Goal: Information Seeking & Learning: Learn about a topic

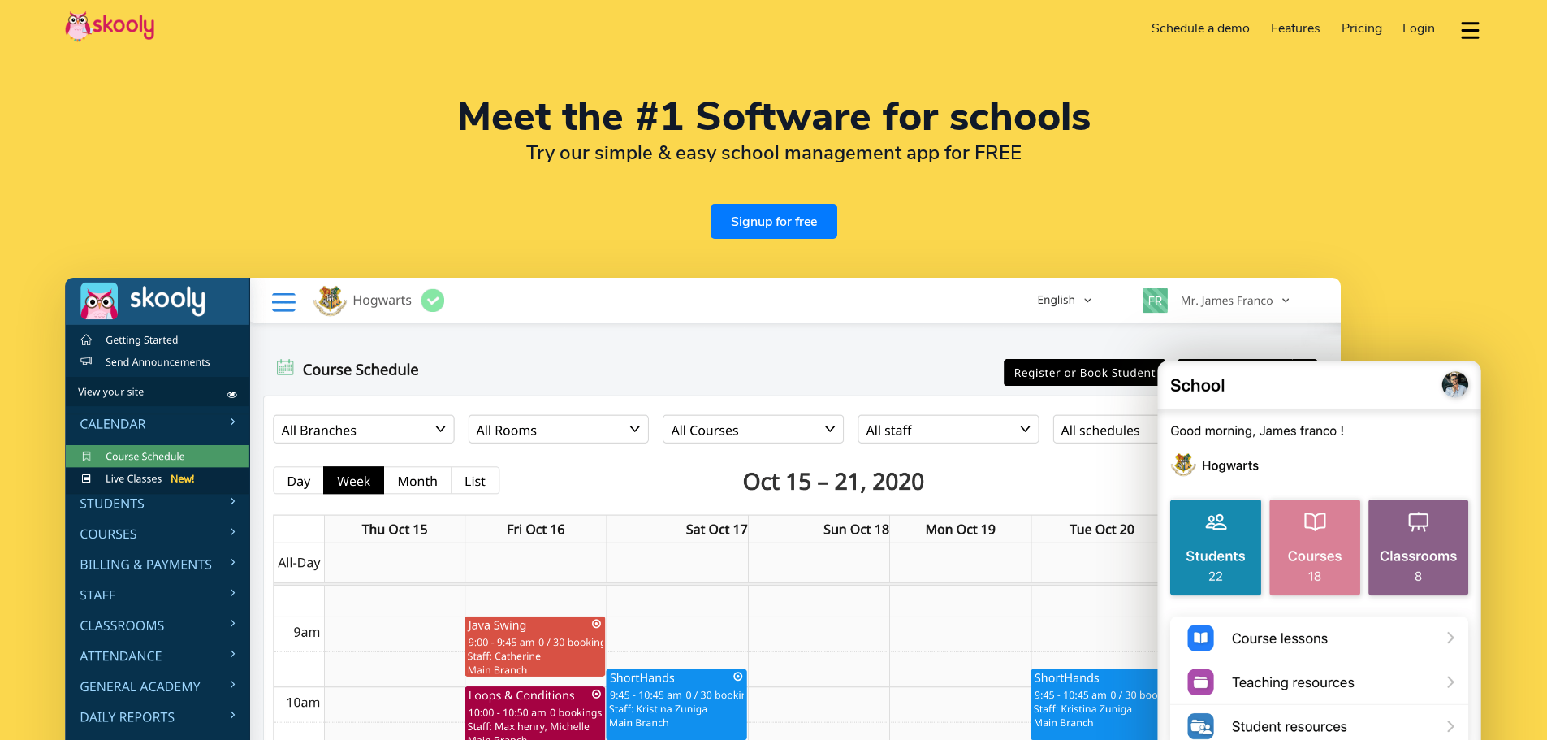
select select "en"
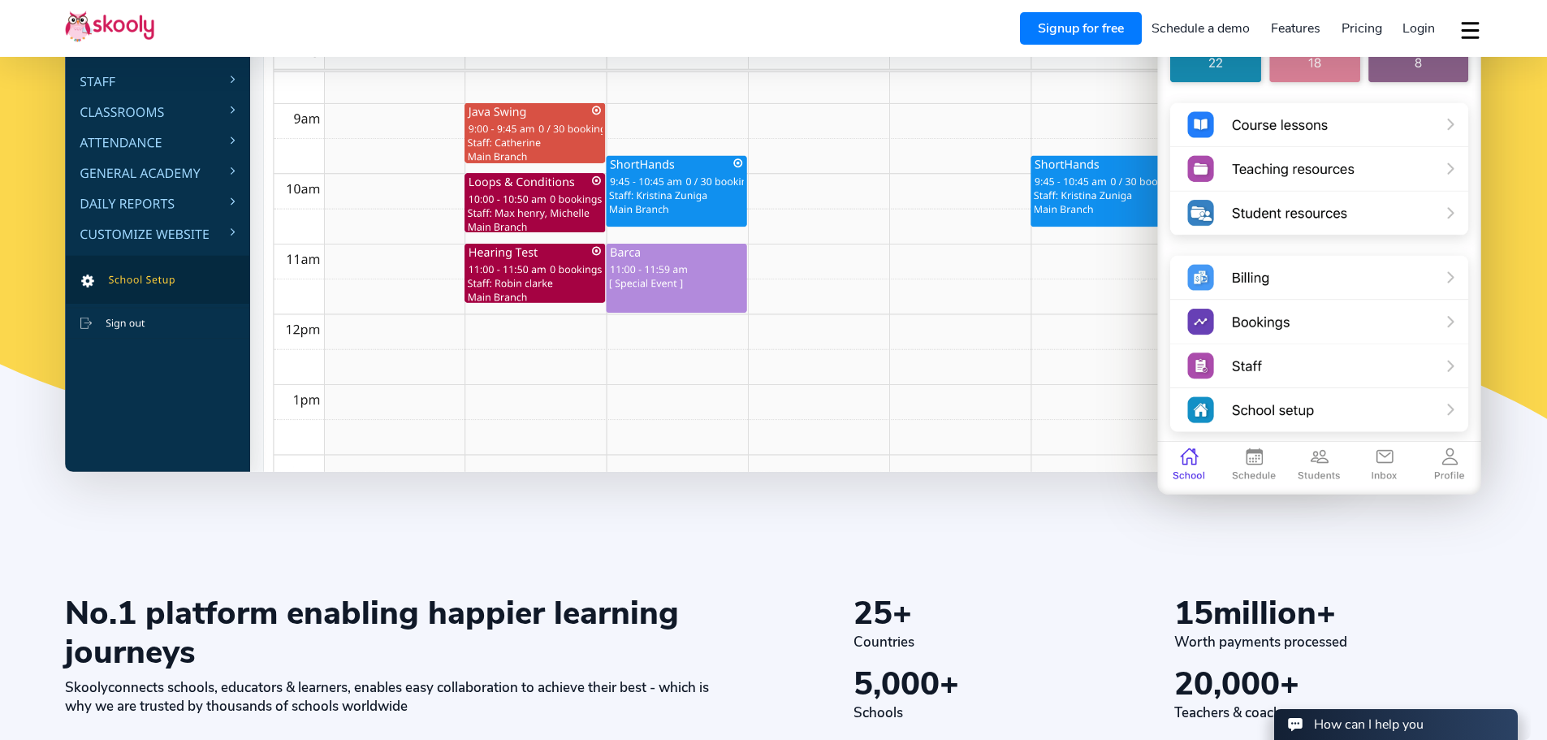
select select "1"
select select "[GEOGRAPHIC_DATA]"
select select "America/New_York"
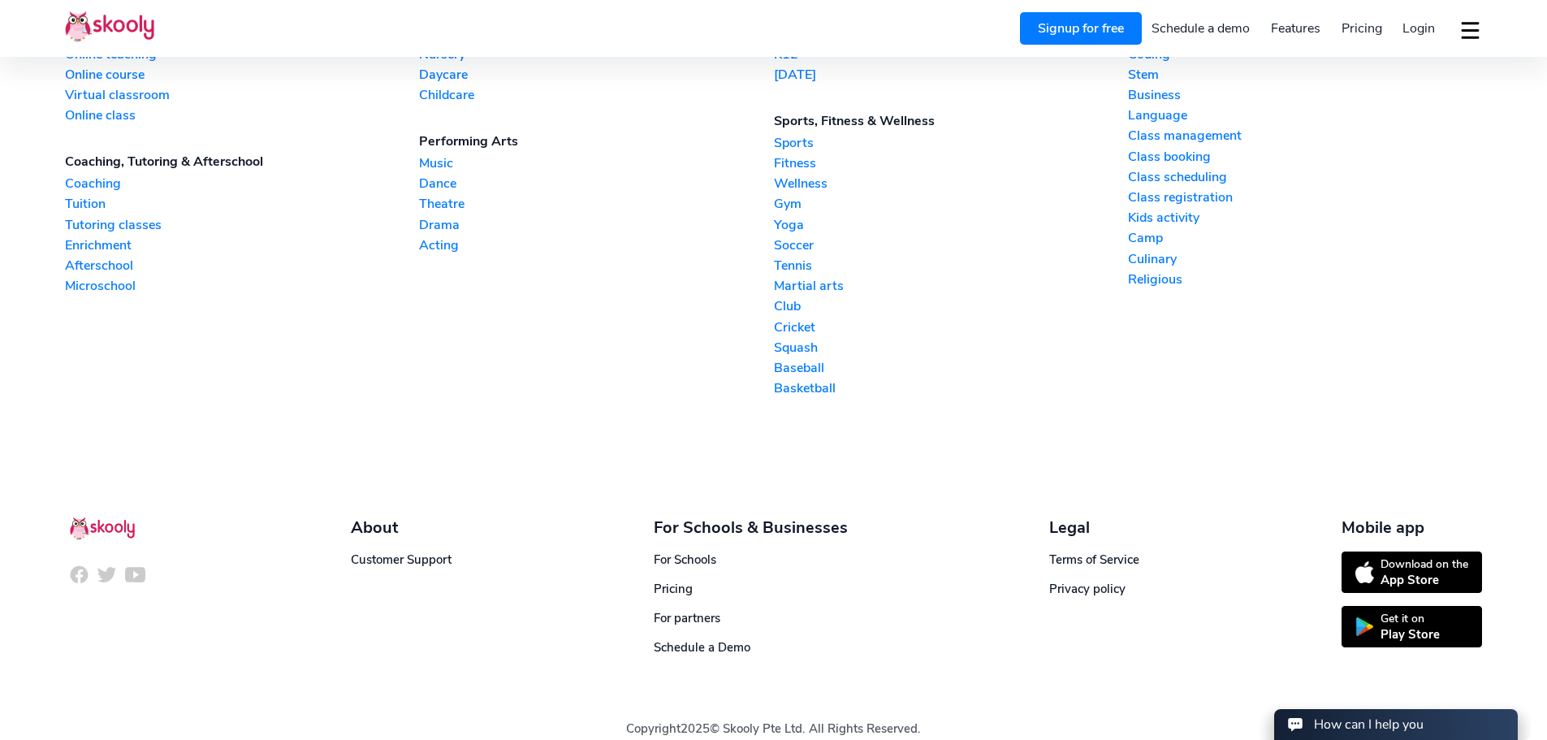
scroll to position [4194, 0]
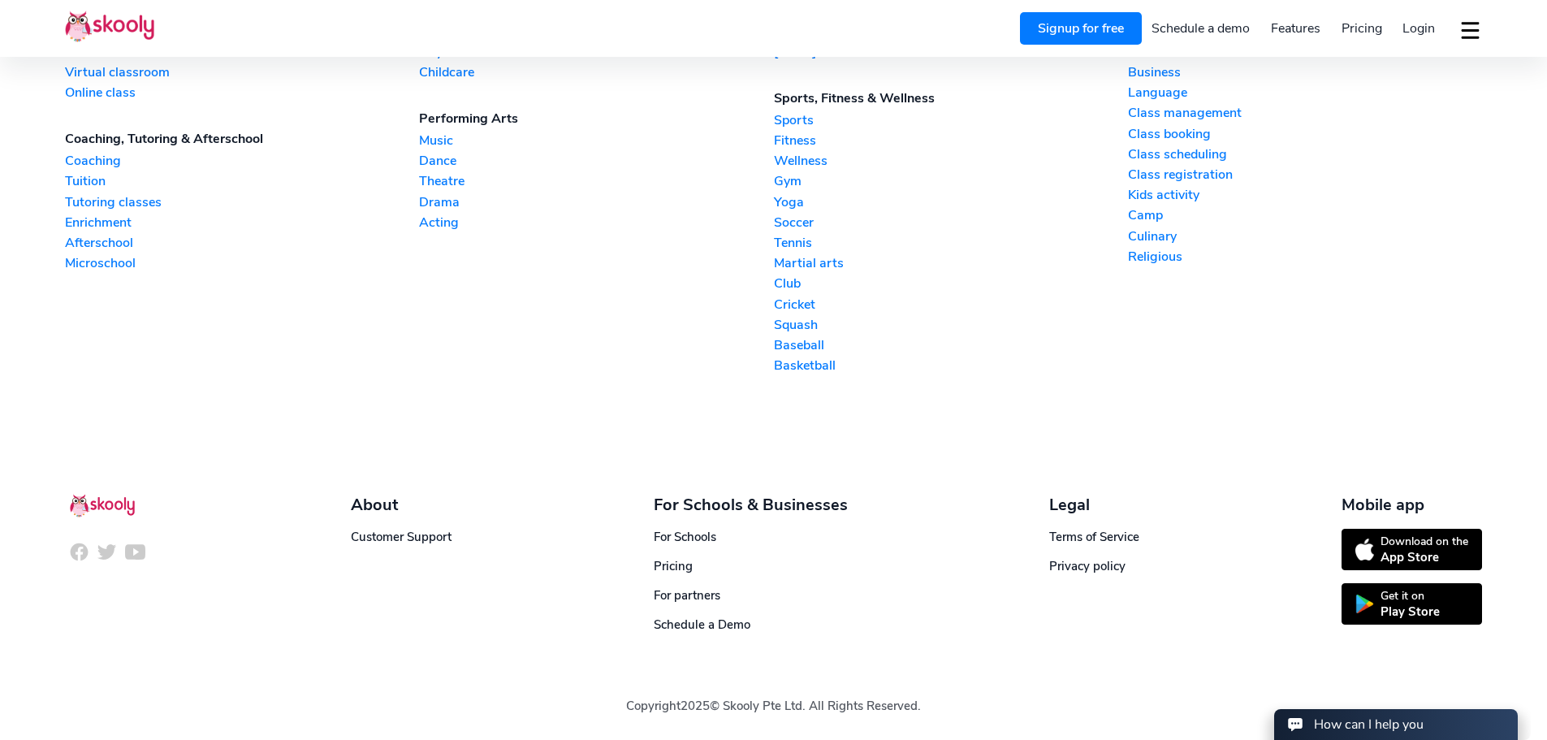
drag, startPoint x: 2619, startPoint y: 690, endPoint x: 1496, endPoint y: 706, distance: 1123.2
click at [78, 551] on img at bounding box center [79, 552] width 20 height 20
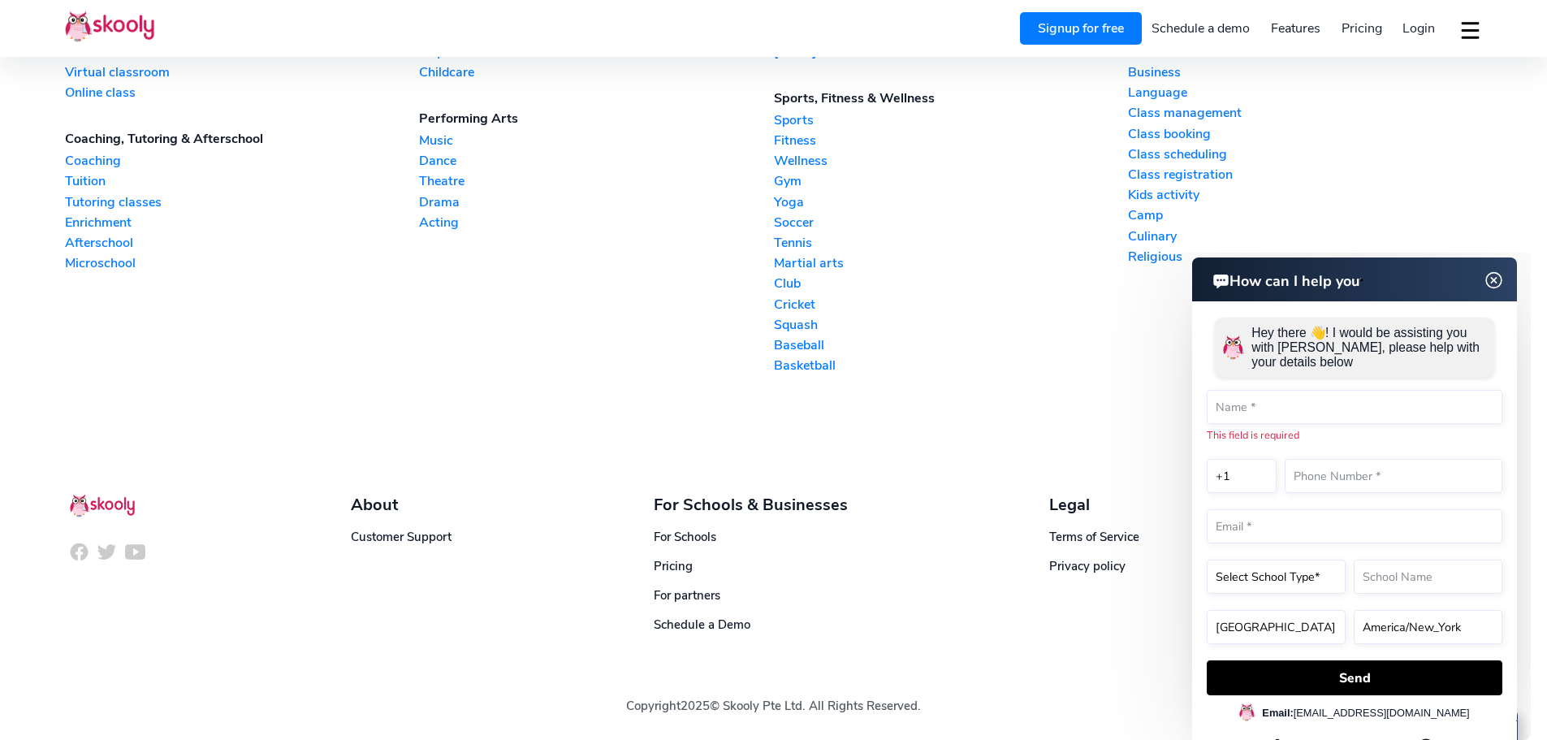
drag, startPoint x: 1495, startPoint y: 277, endPoint x: 1498, endPoint y: 296, distance: 19.8
click at [1495, 277] on img at bounding box center [1494, 280] width 20 height 31
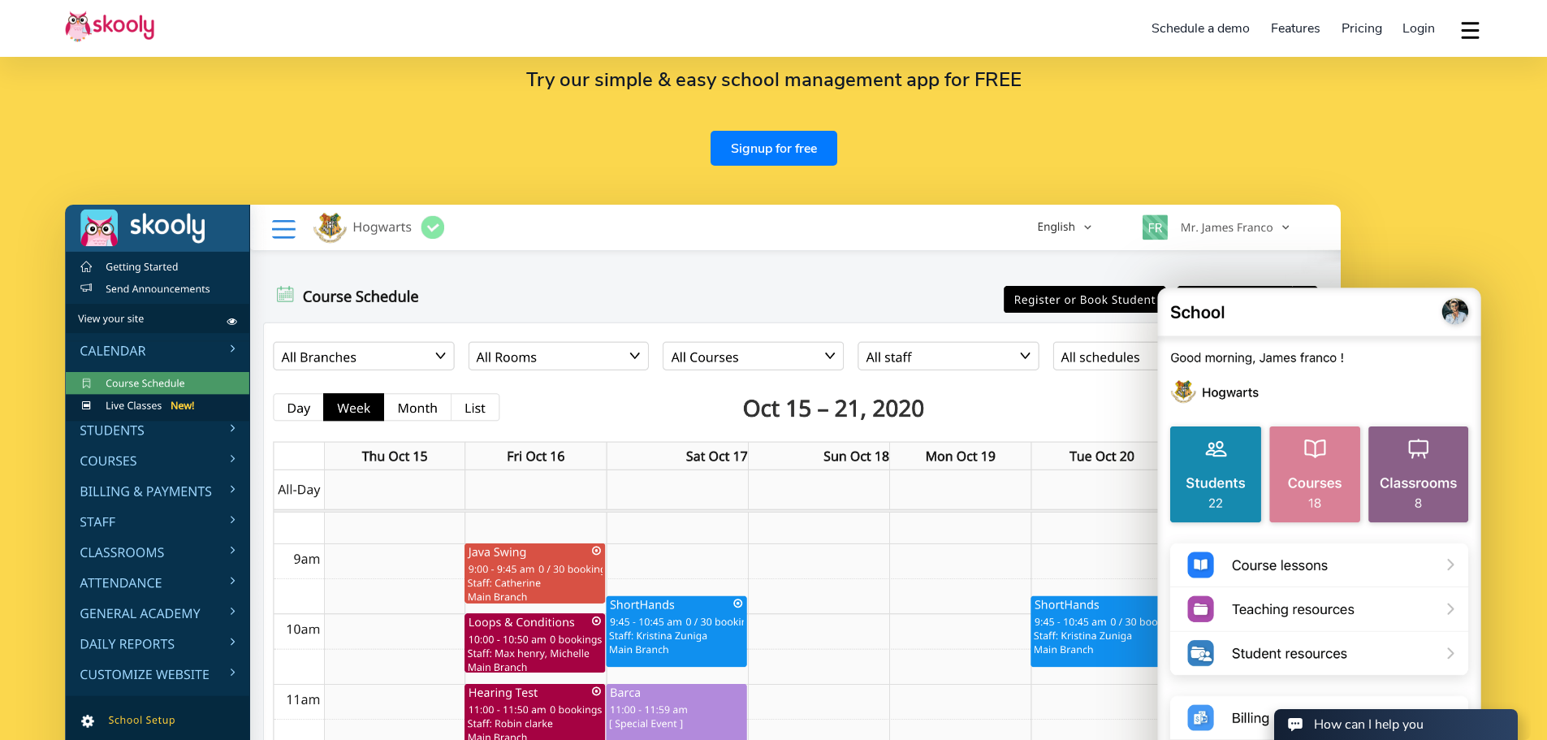
scroll to position [0, 0]
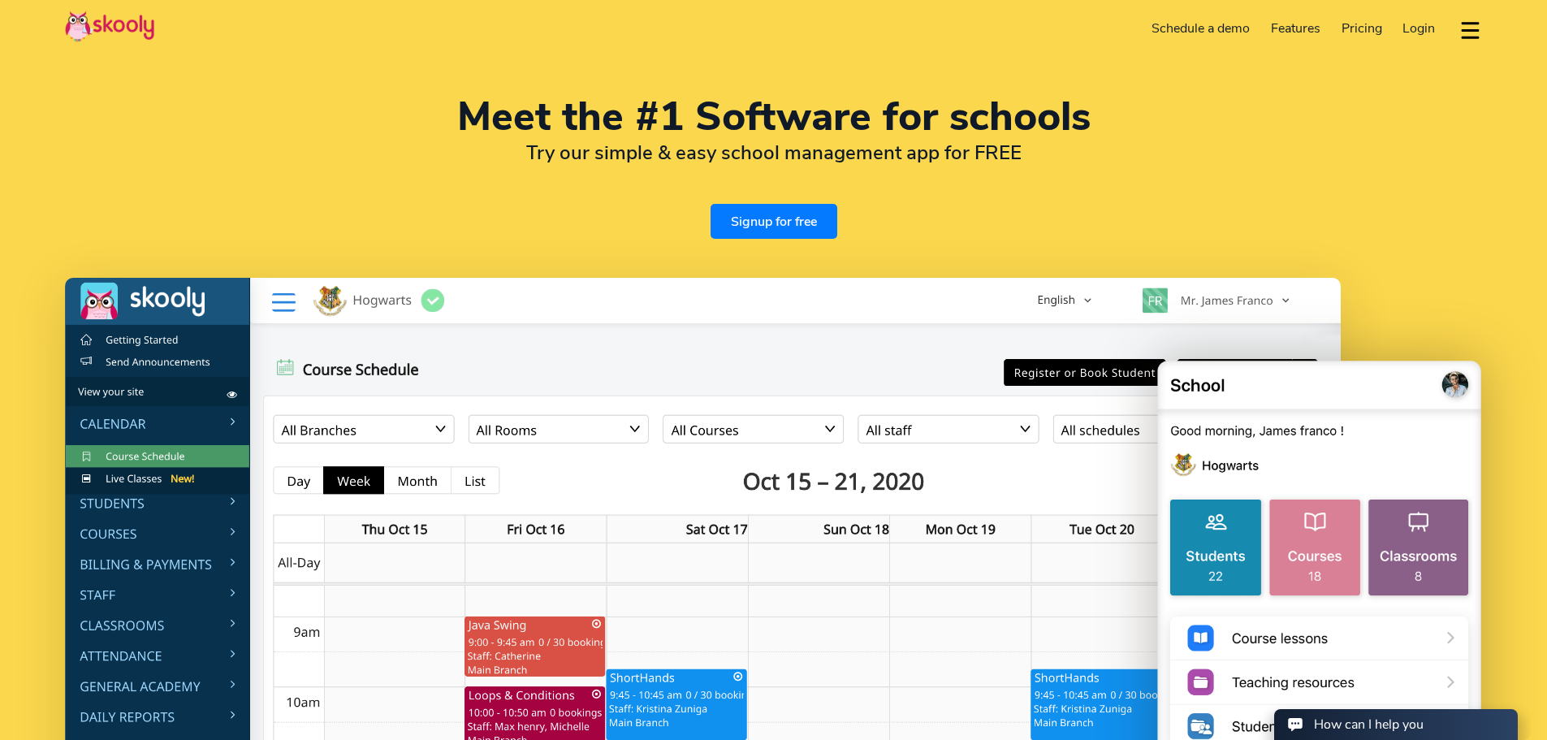
click at [1466, 32] on button "dropdown menu" at bounding box center [1471, 29] width 24 height 37
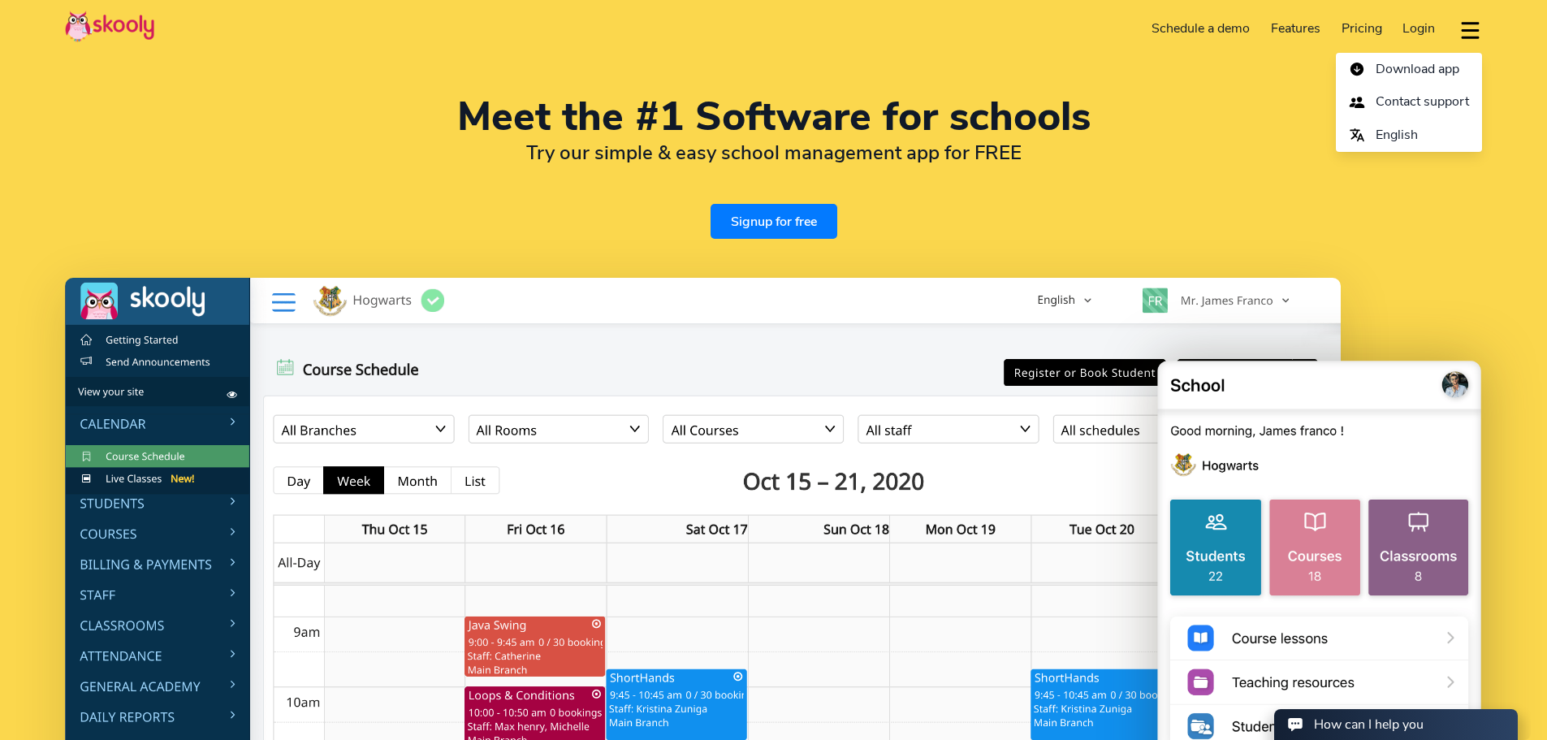
click at [82, 24] on img at bounding box center [109, 27] width 89 height 32
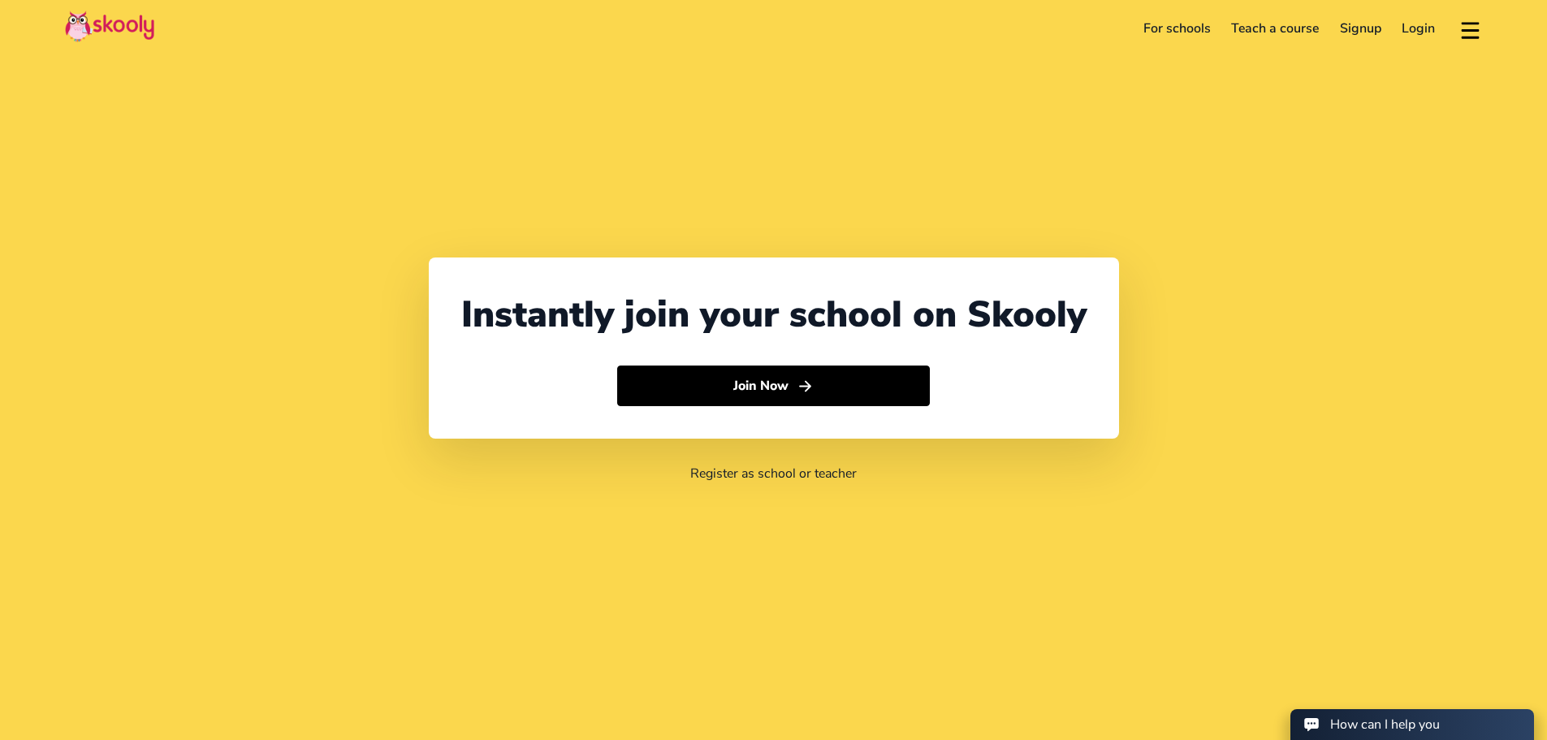
select select "1"
select select "[GEOGRAPHIC_DATA]"
select select "America/New_York"
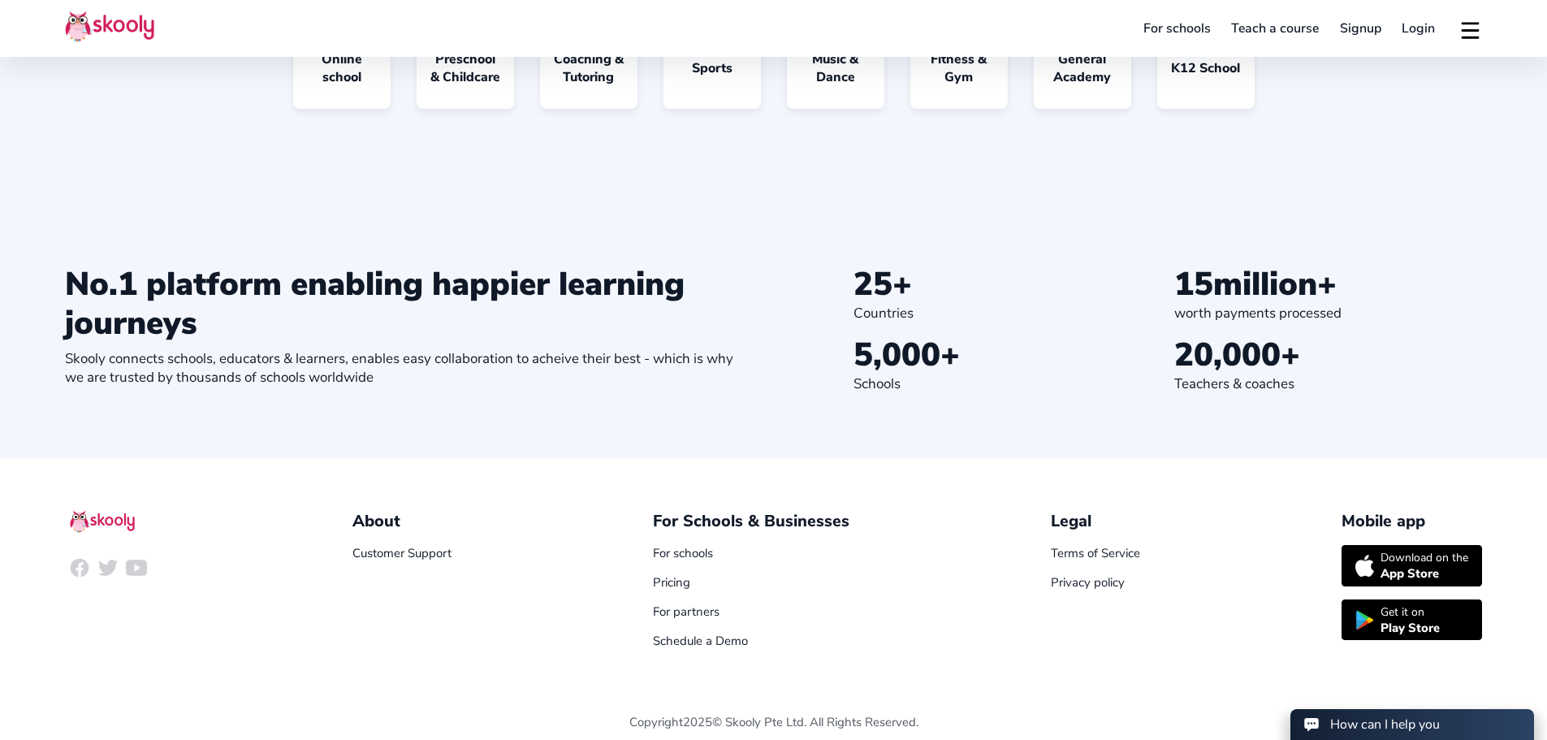
scroll to position [1664, 0]
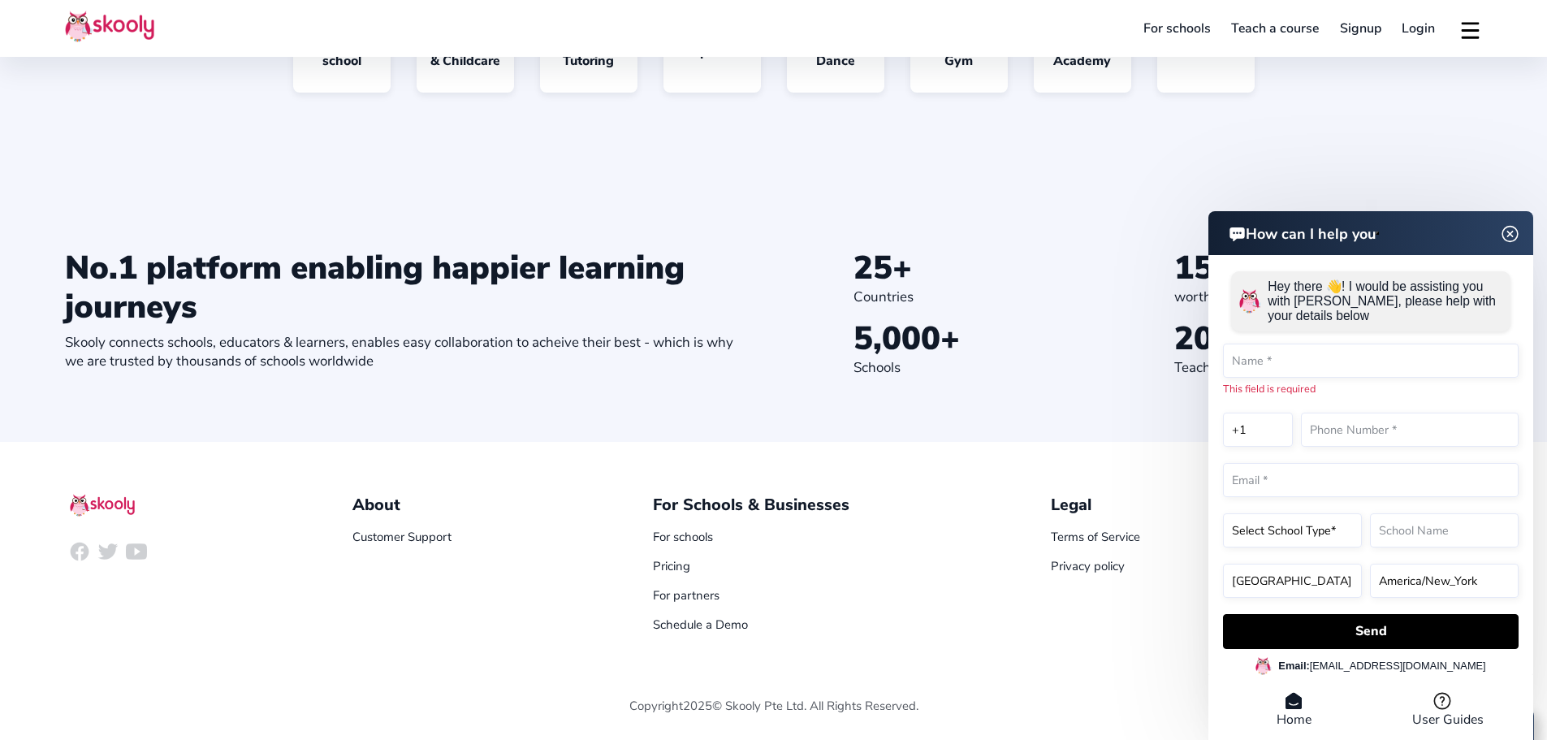
click at [1513, 228] on img at bounding box center [1510, 233] width 20 height 31
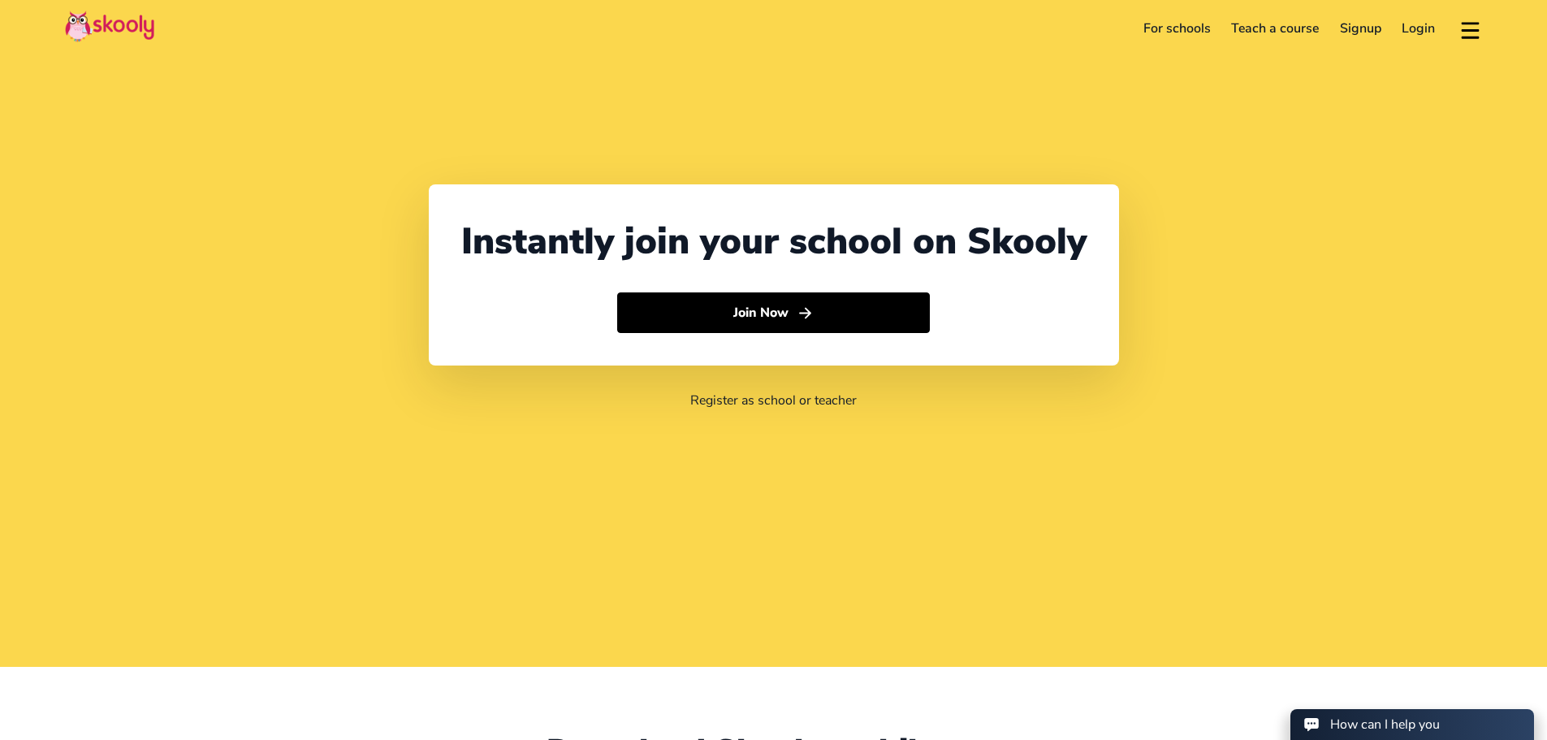
scroll to position [0, 0]
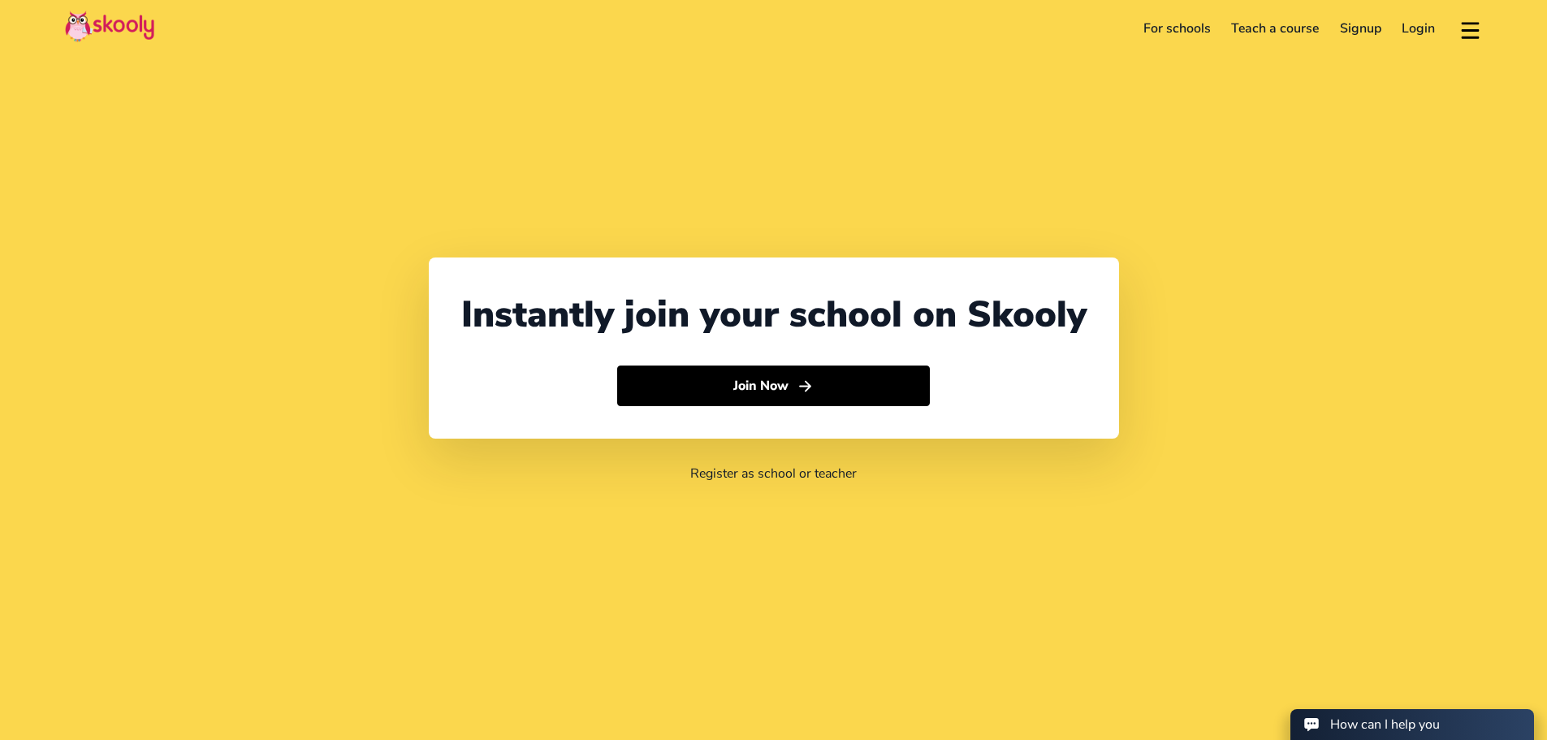
click at [1169, 20] on link "For schools" at bounding box center [1177, 28] width 89 height 26
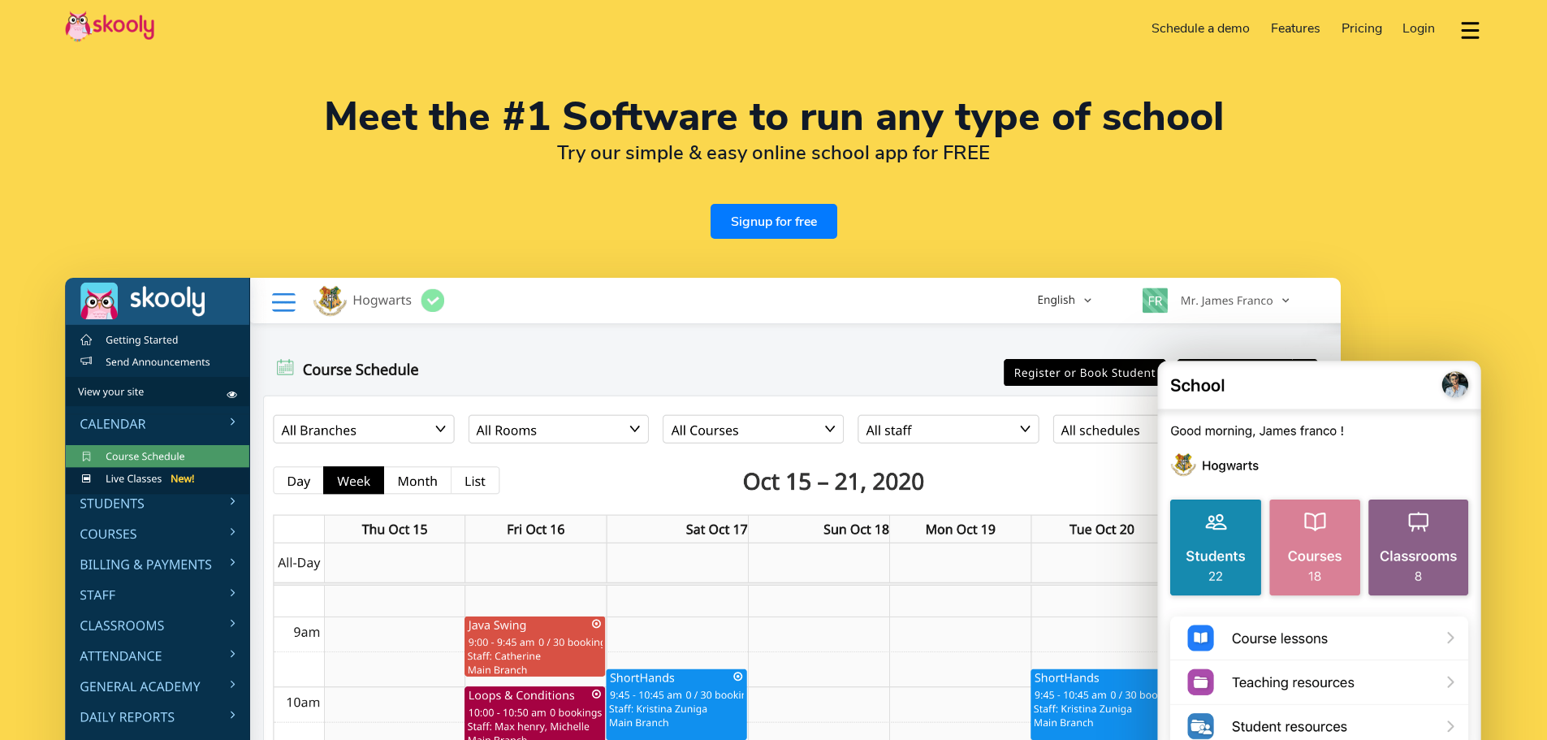
select select "en"
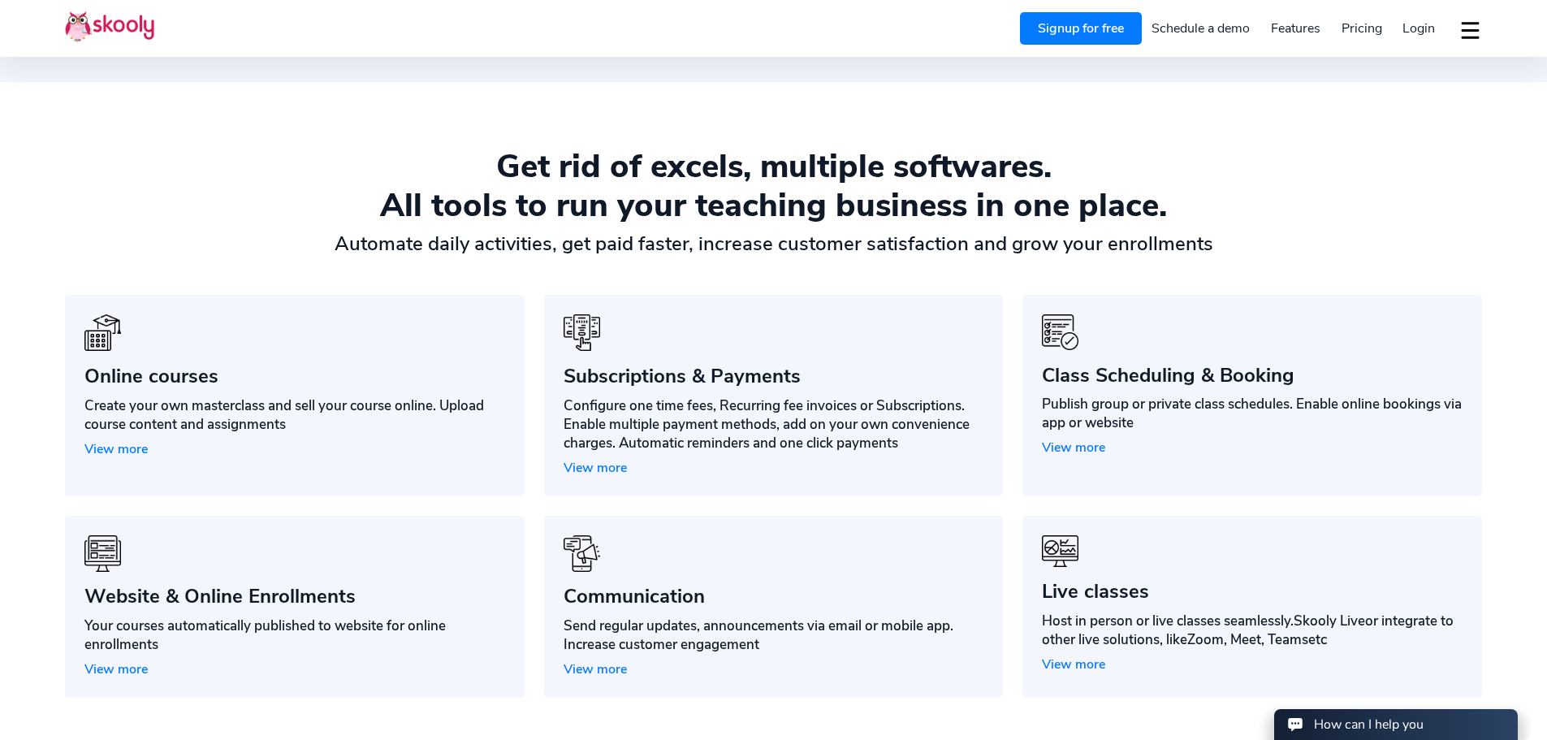
select select "1"
select select "[GEOGRAPHIC_DATA]"
select select "America/New_York"
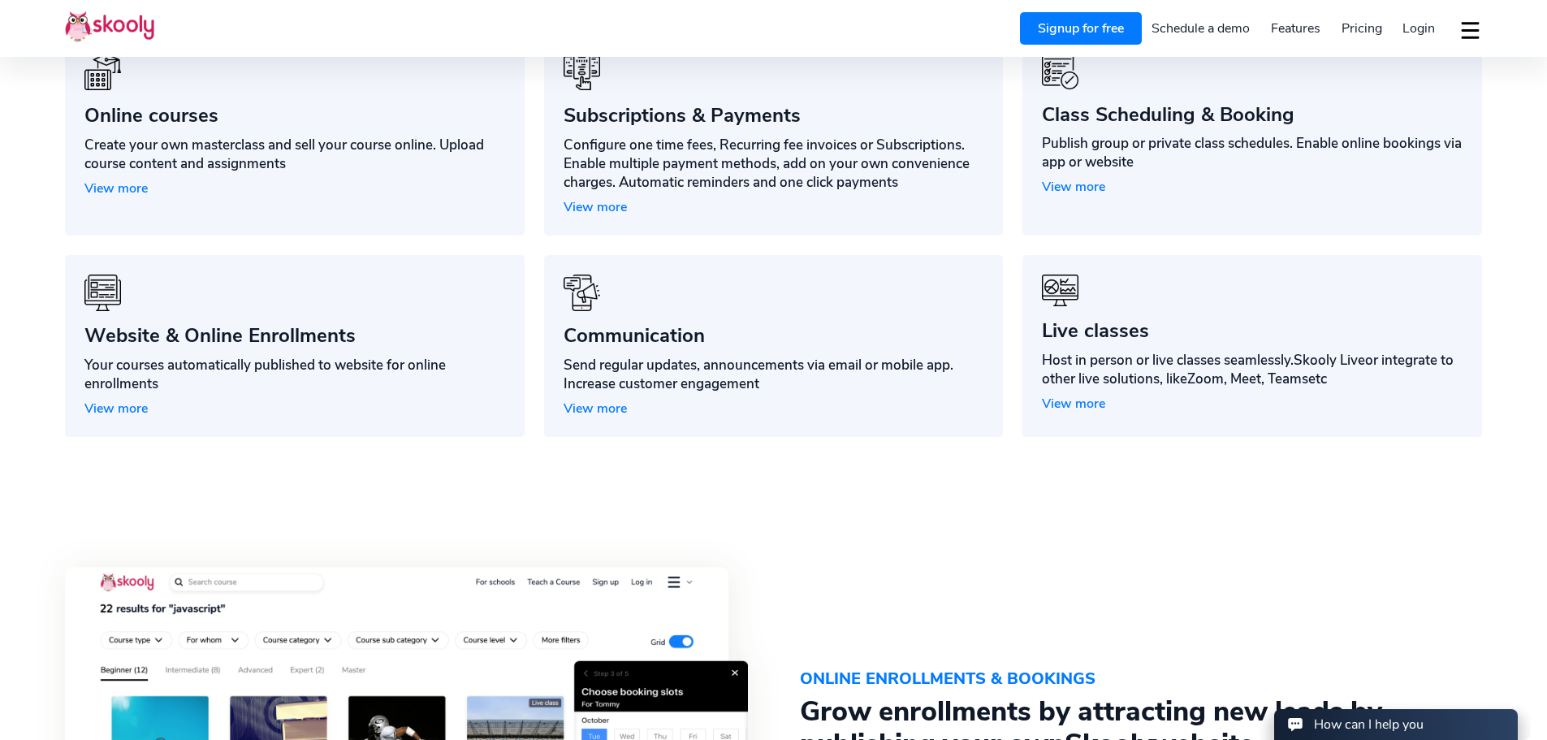
scroll to position [1218, 0]
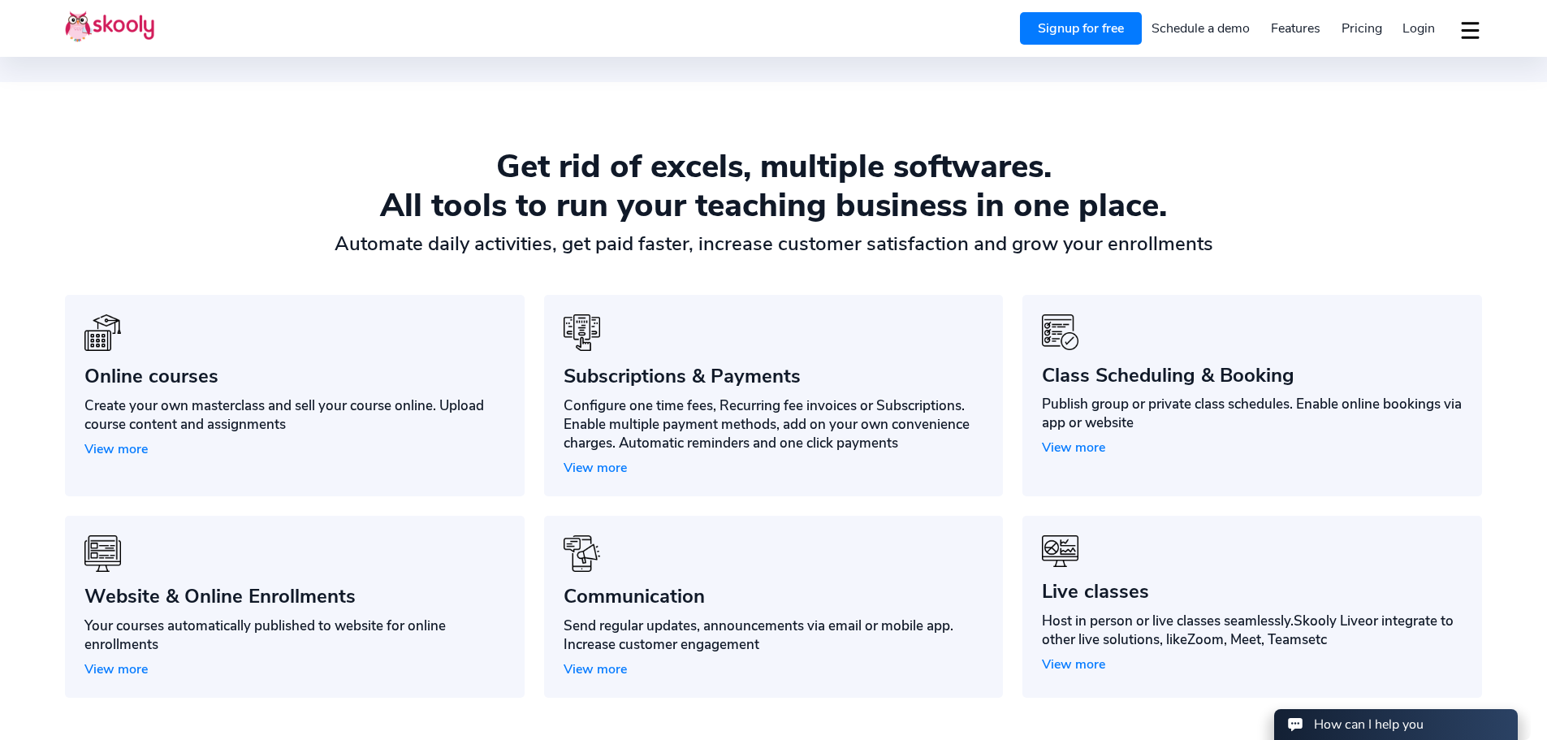
click at [604, 465] on span "View more" at bounding box center [595, 468] width 63 height 18
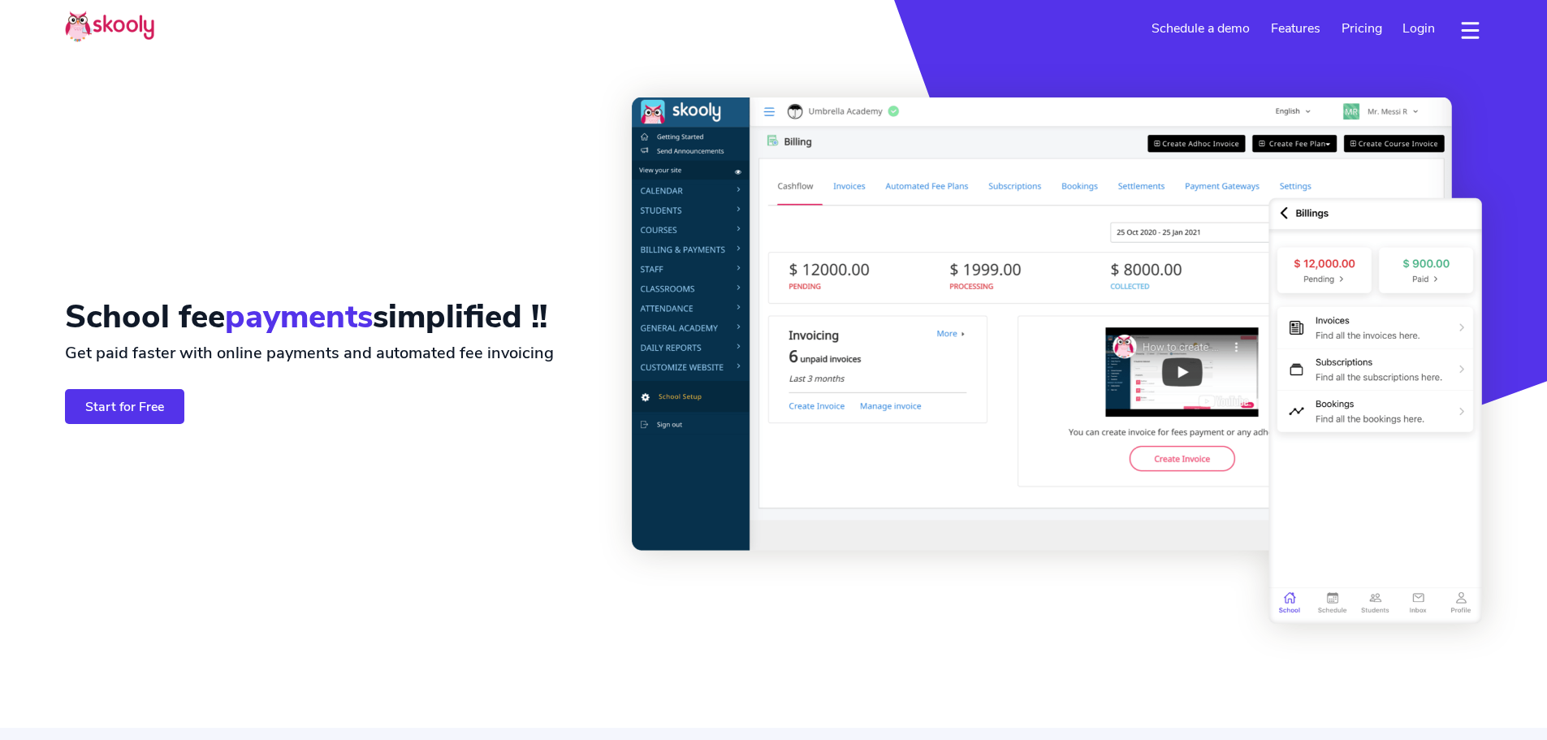
select select "en"
select select "1"
select select "[GEOGRAPHIC_DATA]"
select select "America/New_York"
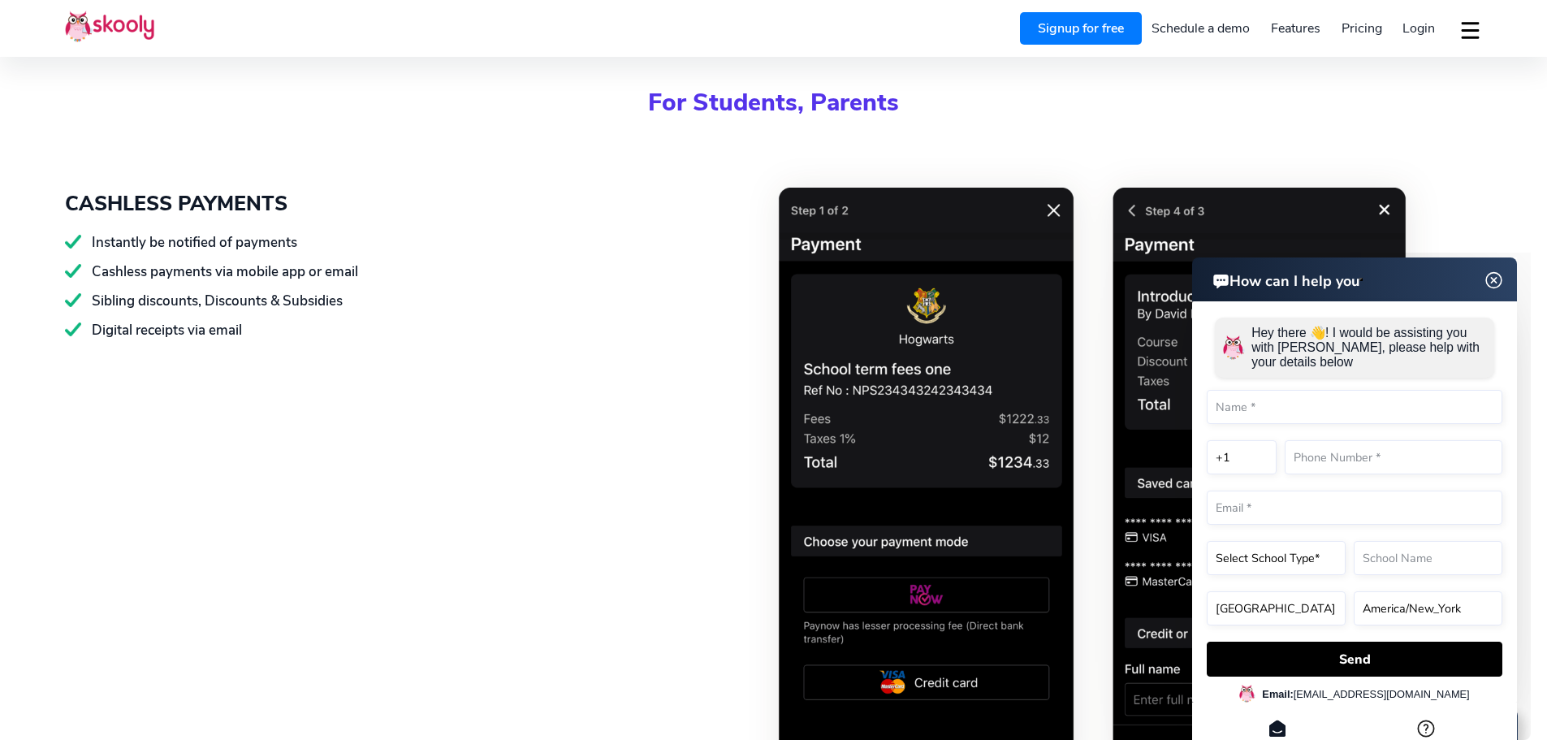
scroll to position [2558, 0]
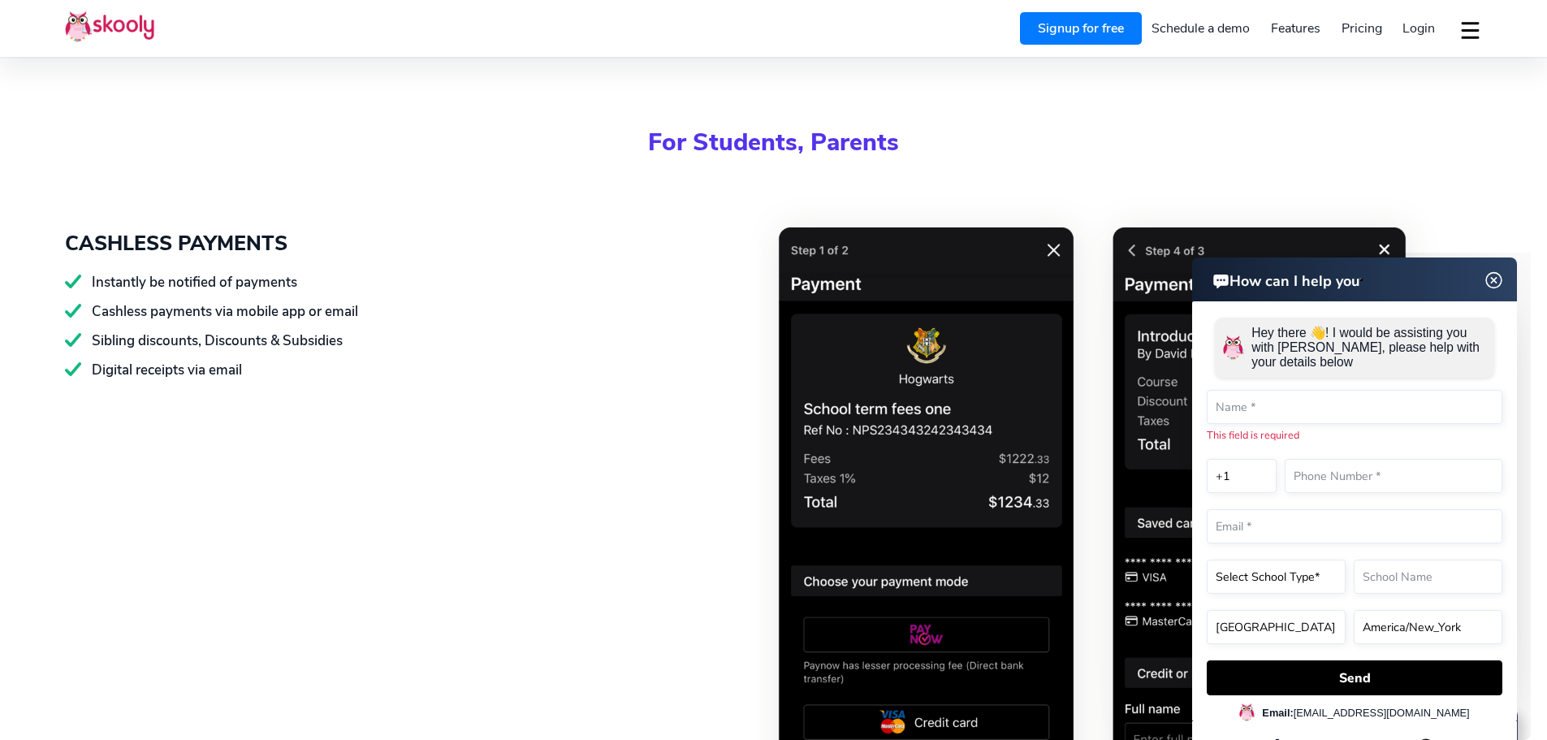
drag, startPoint x: 1493, startPoint y: 277, endPoint x: 2575, endPoint y: 541, distance: 1113.4
click at [1493, 277] on img at bounding box center [1494, 280] width 31 height 20
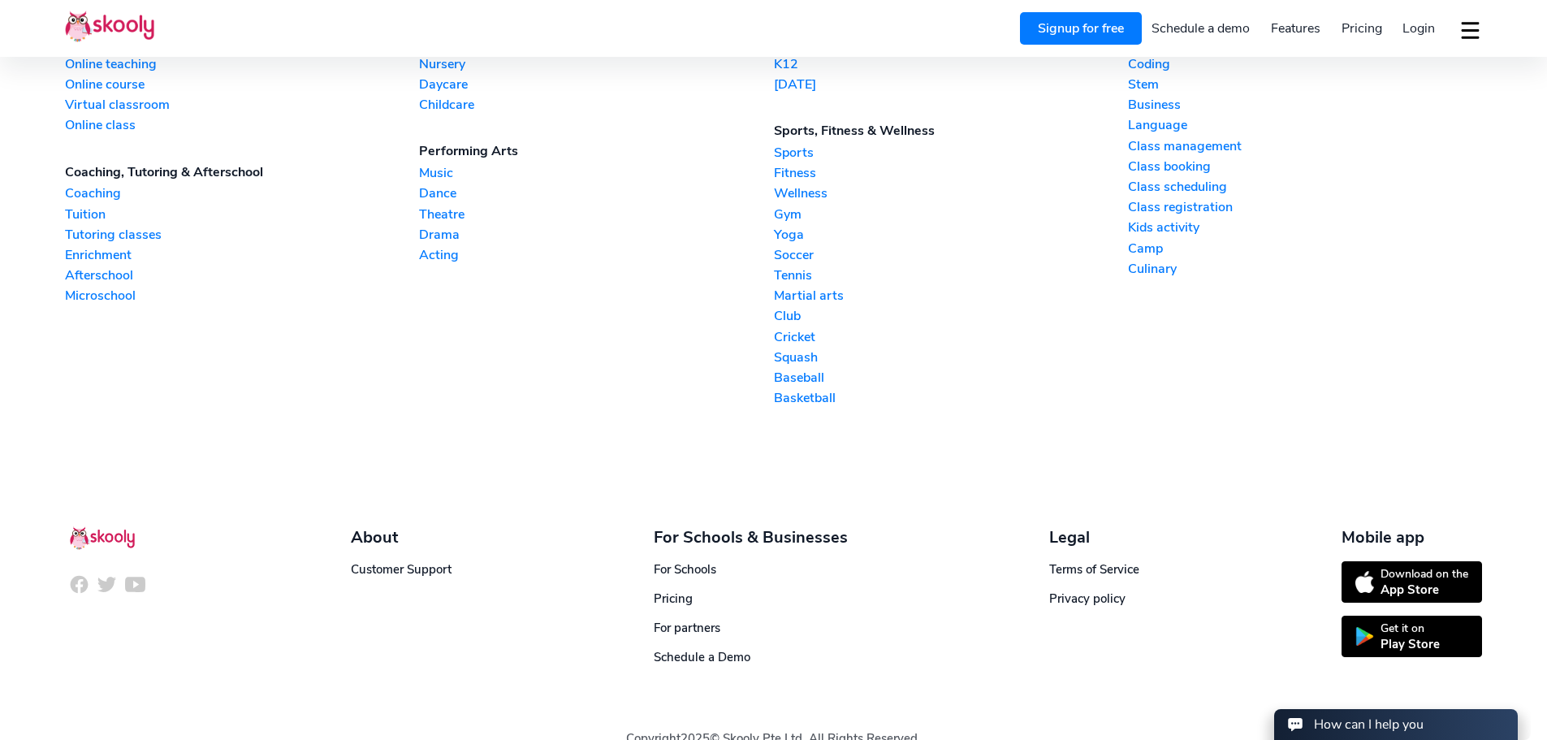
scroll to position [5017, 0]
